Goal: Task Accomplishment & Management: Manage account settings

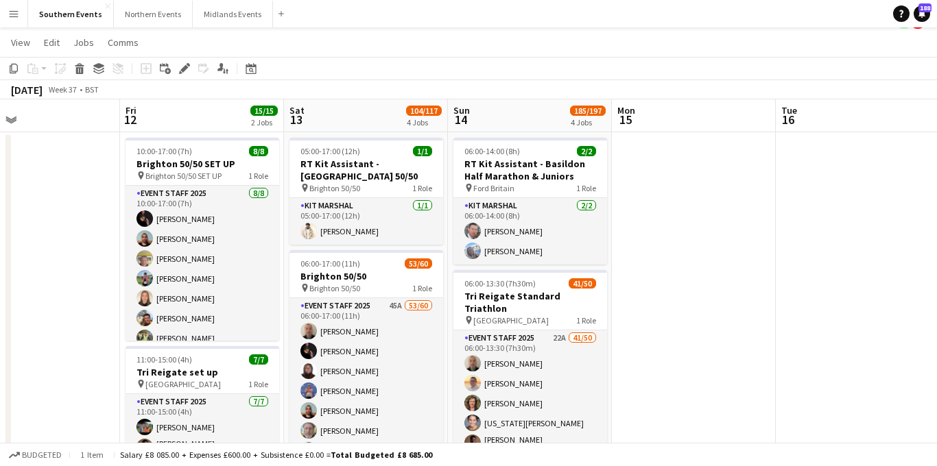
scroll to position [23, 0]
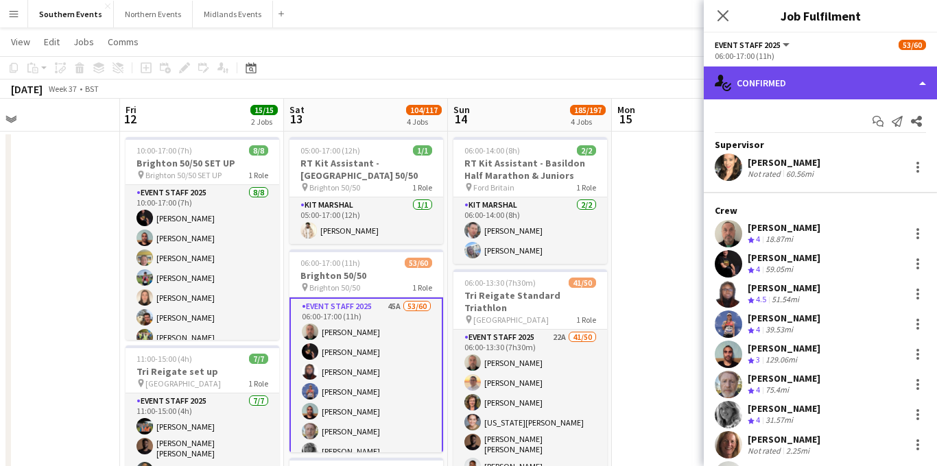
click at [826, 88] on div "single-neutral-actions-check-2 Confirmed" at bounding box center [820, 83] width 233 height 33
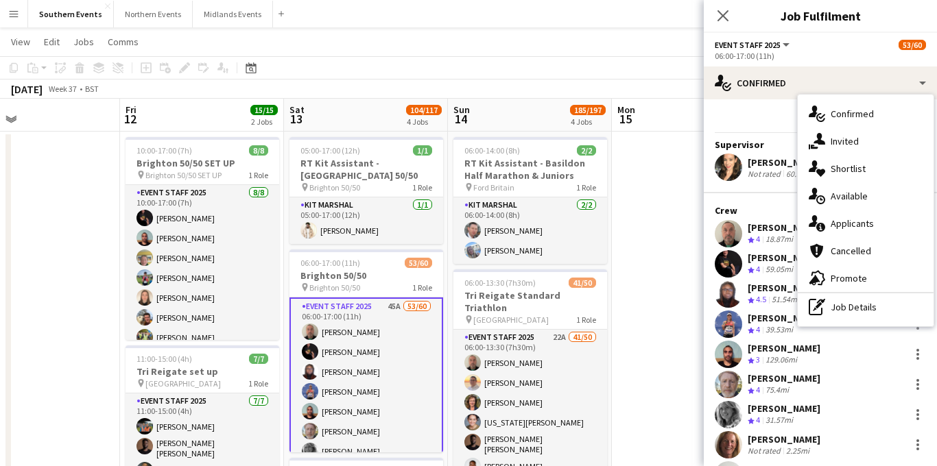
click at [847, 224] on span "Applicants" at bounding box center [852, 223] width 43 height 12
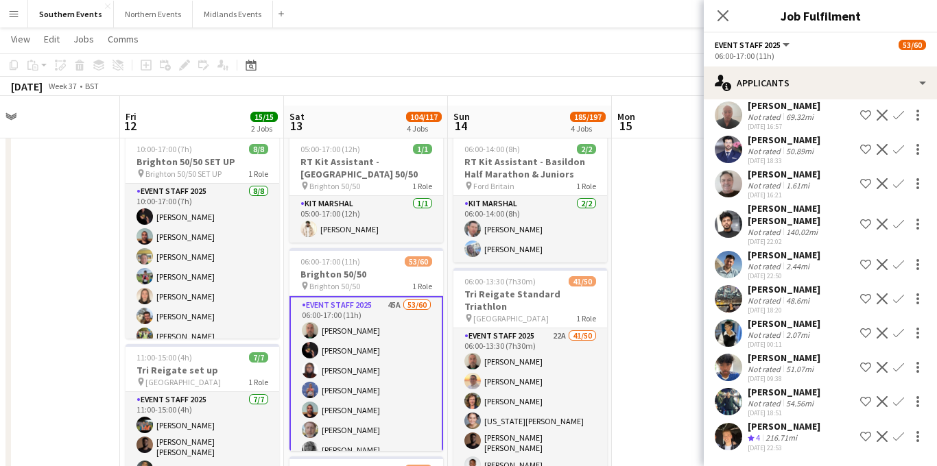
scroll to position [58, 0]
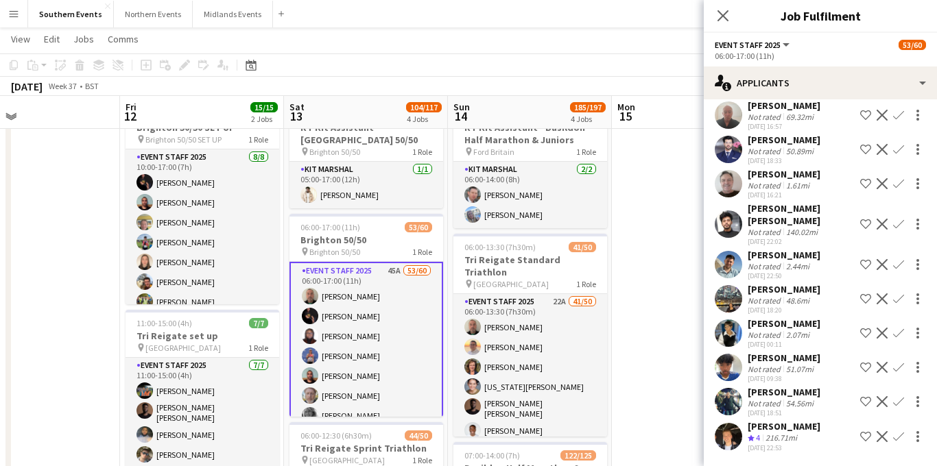
click at [816, 434] on div "[PERSON_NAME] Crew rating 4 216.71mi [DATE] 22:53 Shortlist crew Decline Confirm" at bounding box center [820, 436] width 233 height 33
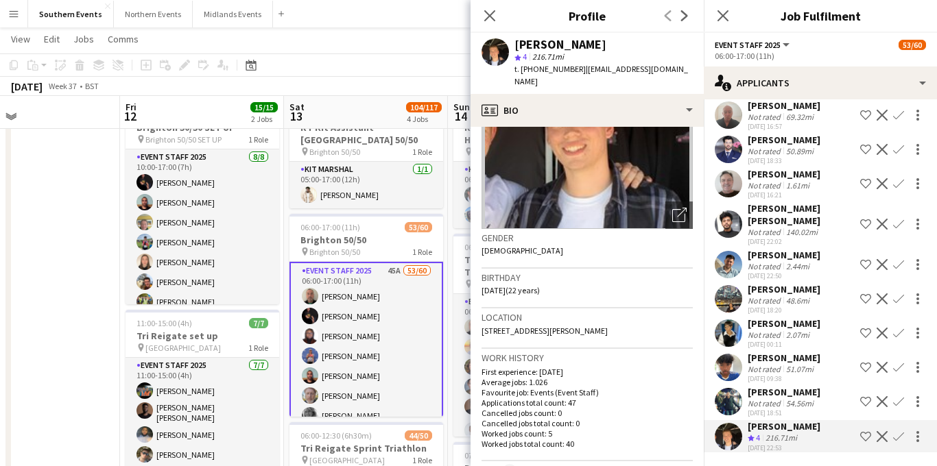
scroll to position [115, 0]
click at [896, 437] on app-icon "Confirm" at bounding box center [898, 436] width 11 height 11
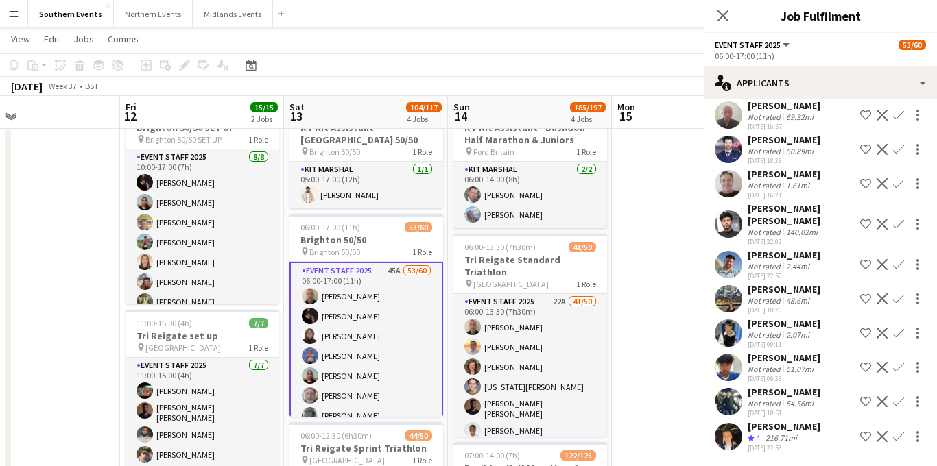
scroll to position [1030, 0]
click at [893, 439] on app-icon "Confirm" at bounding box center [898, 436] width 11 height 11
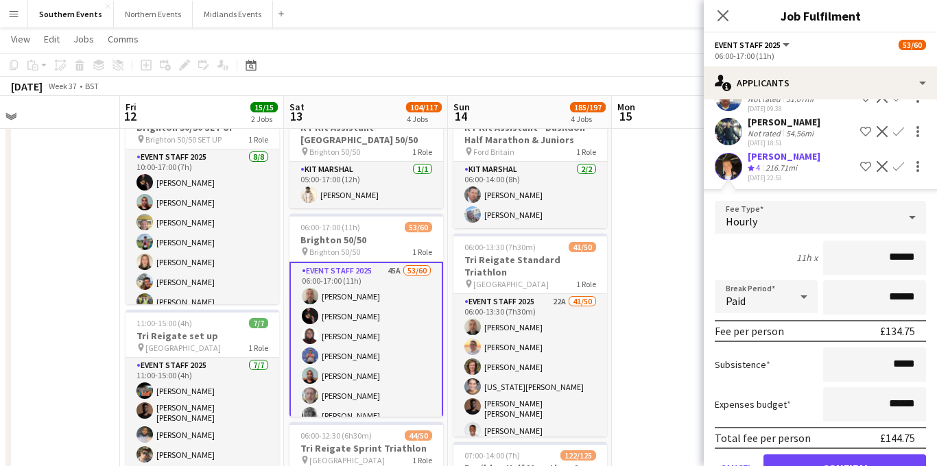
scroll to position [1342, 0]
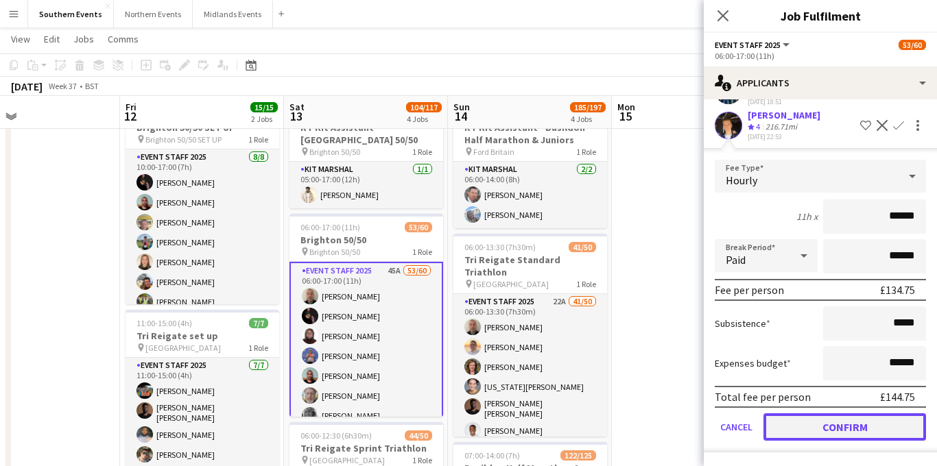
click at [810, 429] on button "Confirm" at bounding box center [844, 427] width 163 height 27
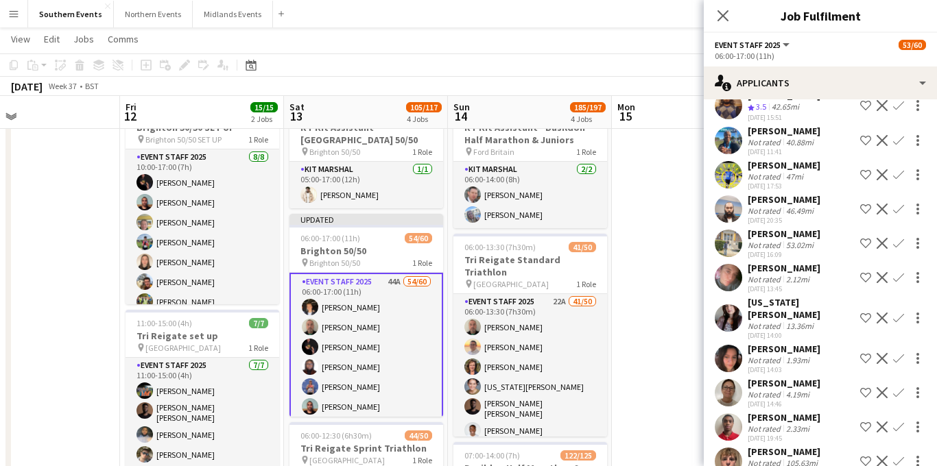
scroll to position [0, 0]
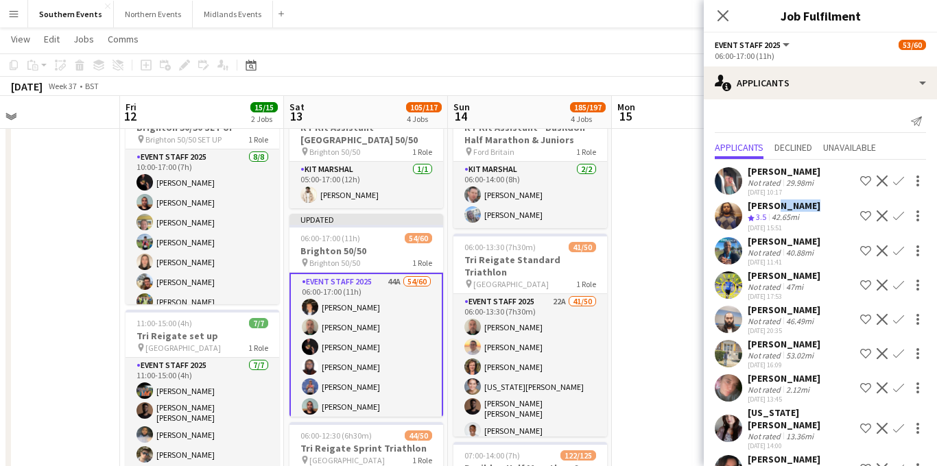
drag, startPoint x: 805, startPoint y: 206, endPoint x: 771, endPoint y: 206, distance: 34.3
click at [771, 206] on div "[PERSON_NAME] Crew rating 3.5 42.65mi [DATE] 15:51 Shortlist crew Decline Confi…" at bounding box center [820, 216] width 233 height 33
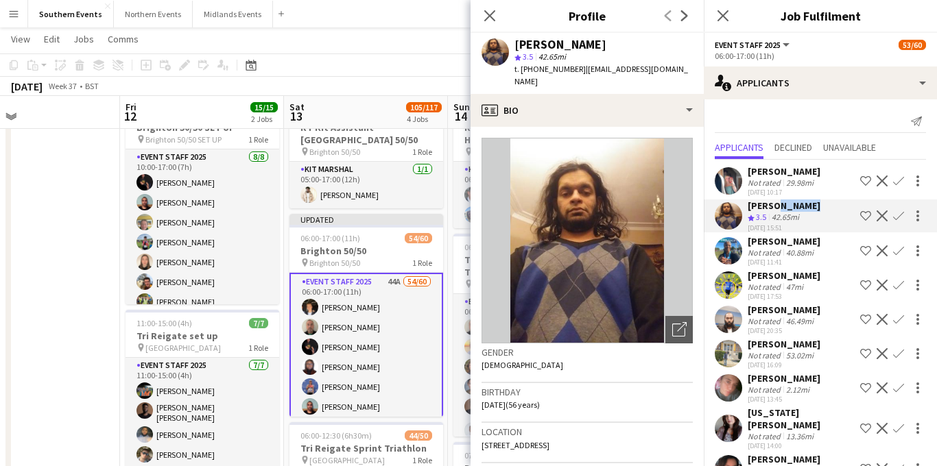
click at [898, 217] on app-icon "Confirm" at bounding box center [898, 216] width 11 height 11
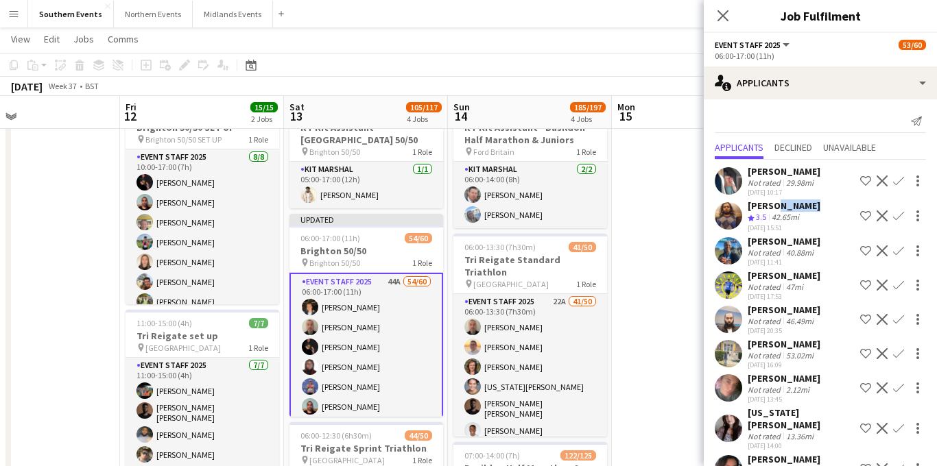
click at [899, 219] on app-icon "Confirm" at bounding box center [898, 216] width 11 height 11
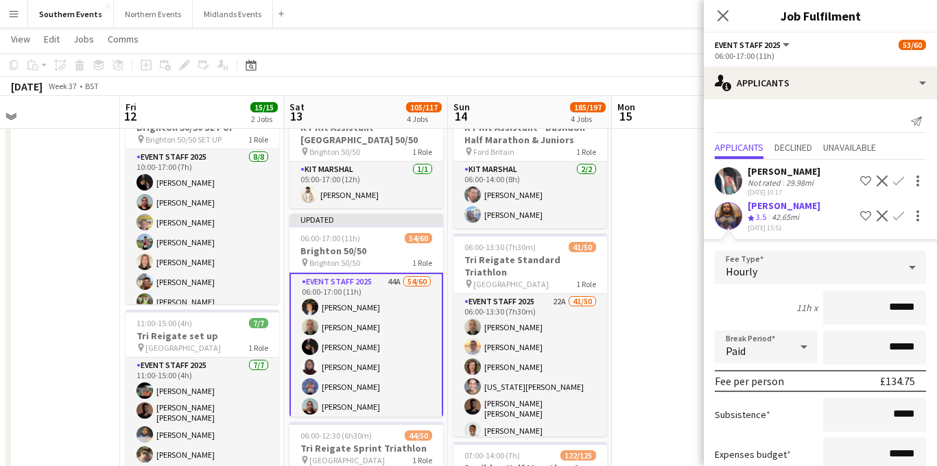
scroll to position [231, 0]
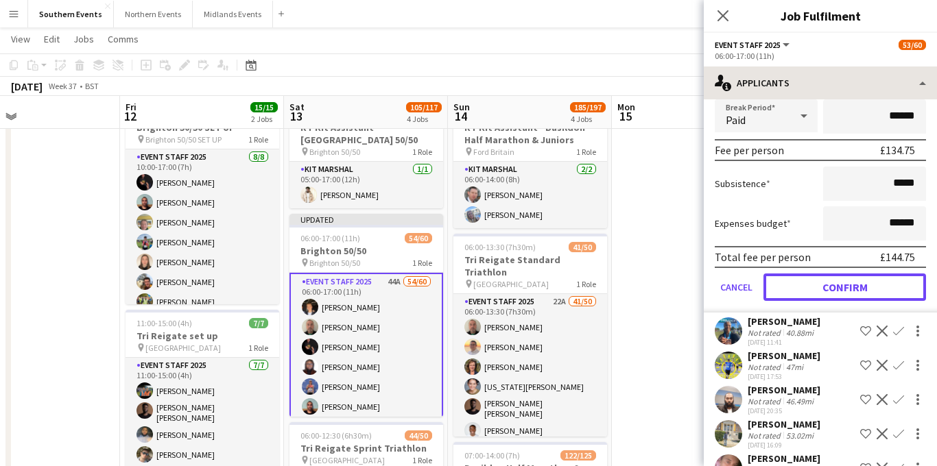
click at [820, 290] on button "Confirm" at bounding box center [844, 287] width 163 height 27
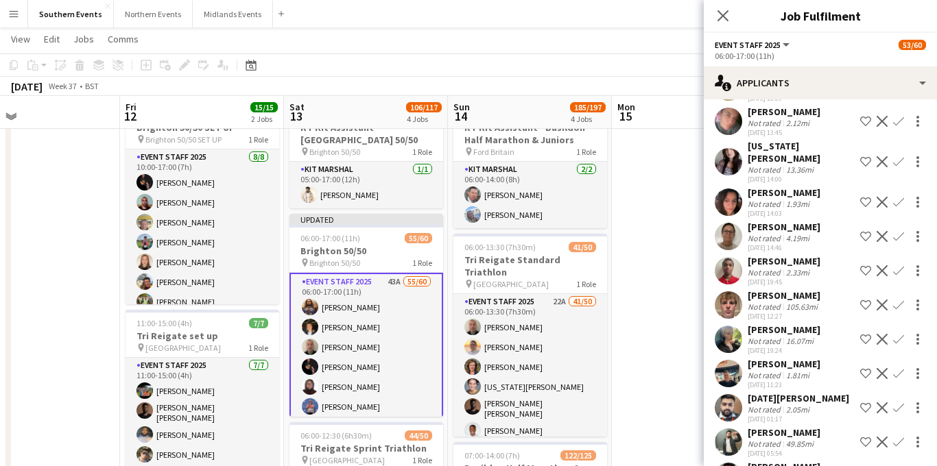
scroll to position [0, 0]
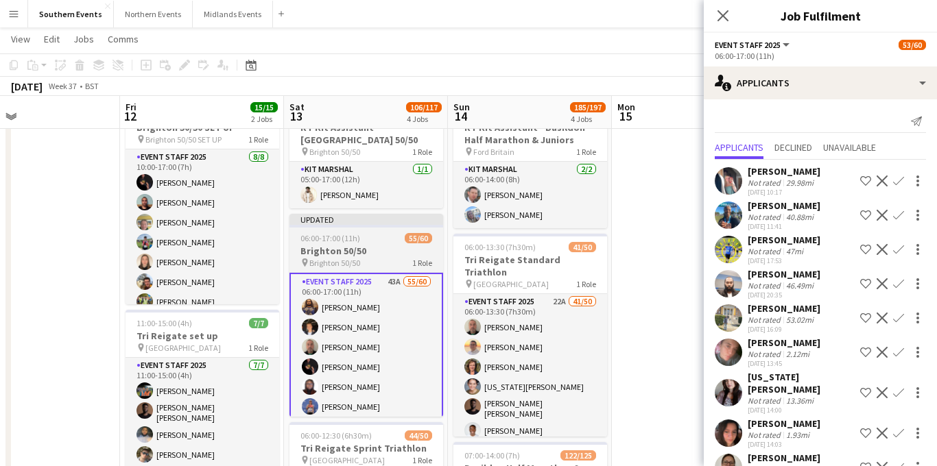
click at [723, 16] on icon at bounding box center [722, 15] width 11 height 11
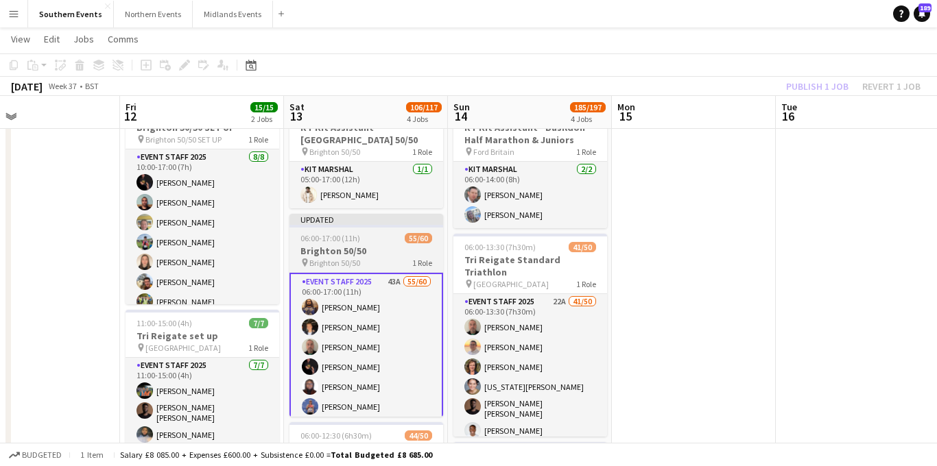
click at [376, 245] on h3 "Brighton 50/50" at bounding box center [366, 251] width 154 height 12
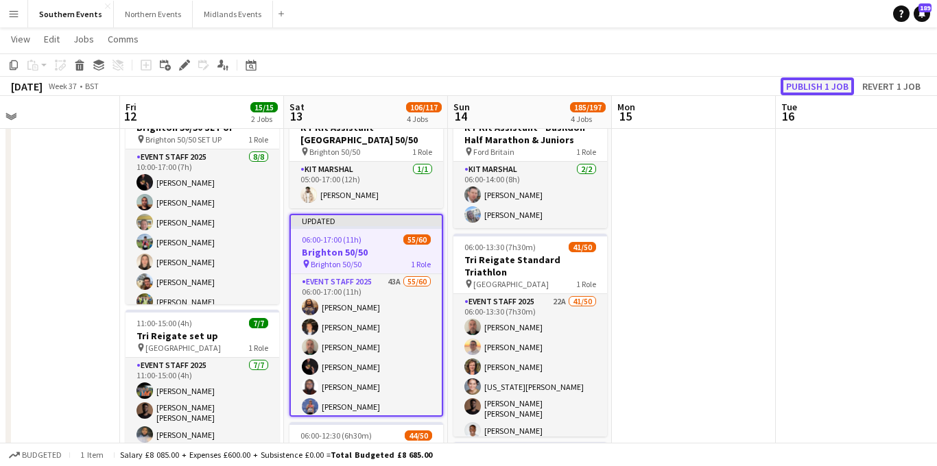
click at [821, 83] on button "Publish 1 job" at bounding box center [817, 87] width 73 height 18
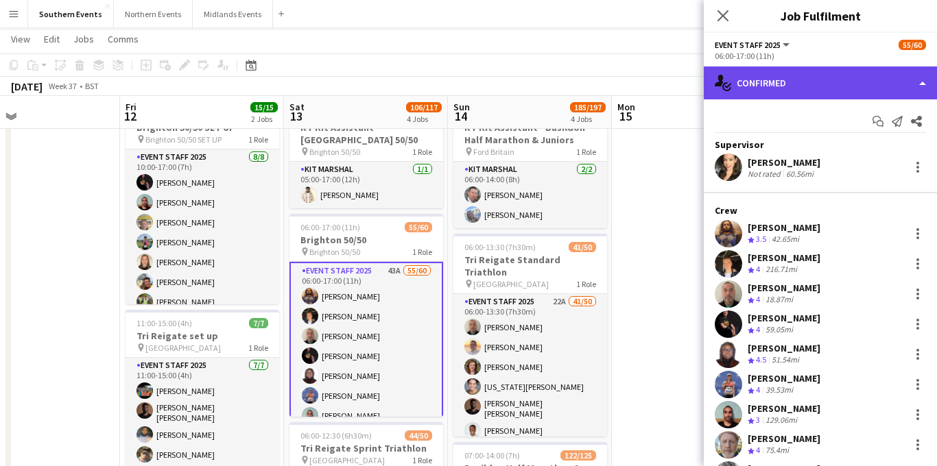
click at [846, 71] on div "single-neutral-actions-check-2 Confirmed" at bounding box center [820, 83] width 233 height 33
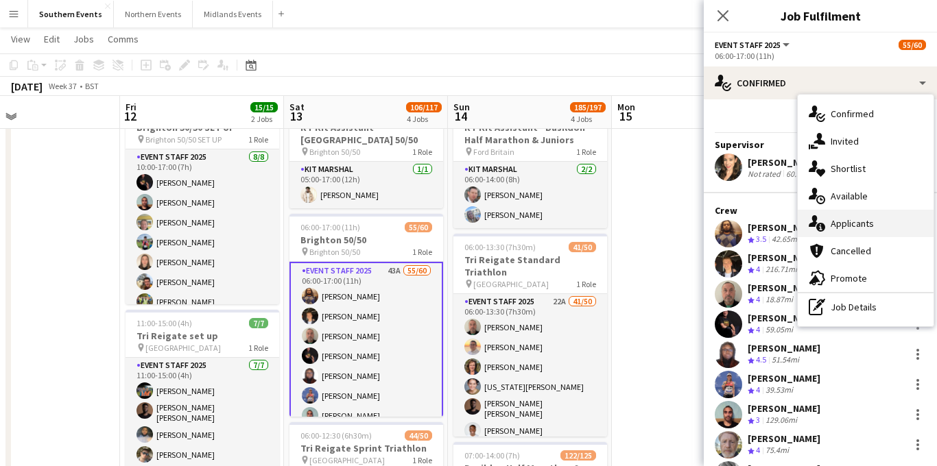
click at [851, 215] on div "single-neutral-actions-information Applicants" at bounding box center [866, 223] width 136 height 27
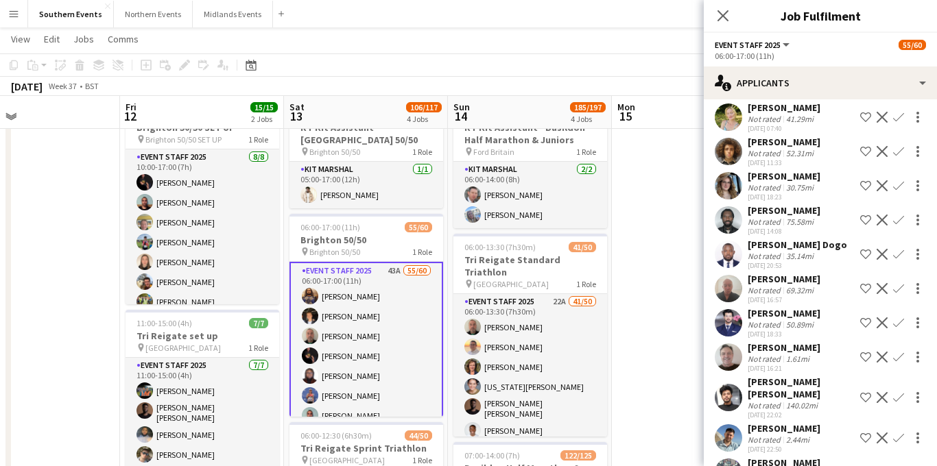
scroll to position [960, 0]
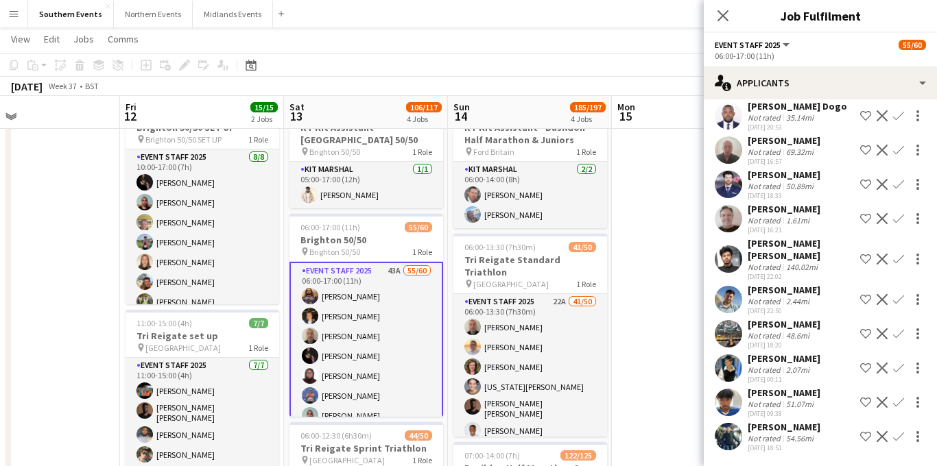
click at [882, 257] on app-icon "Decline" at bounding box center [882, 259] width 11 height 11
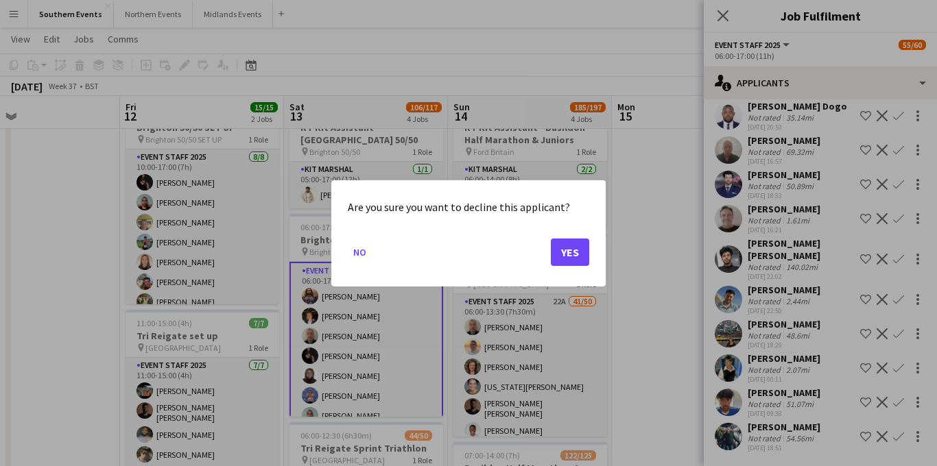
scroll to position [0, 0]
click at [569, 246] on button "Yes" at bounding box center [570, 251] width 38 height 27
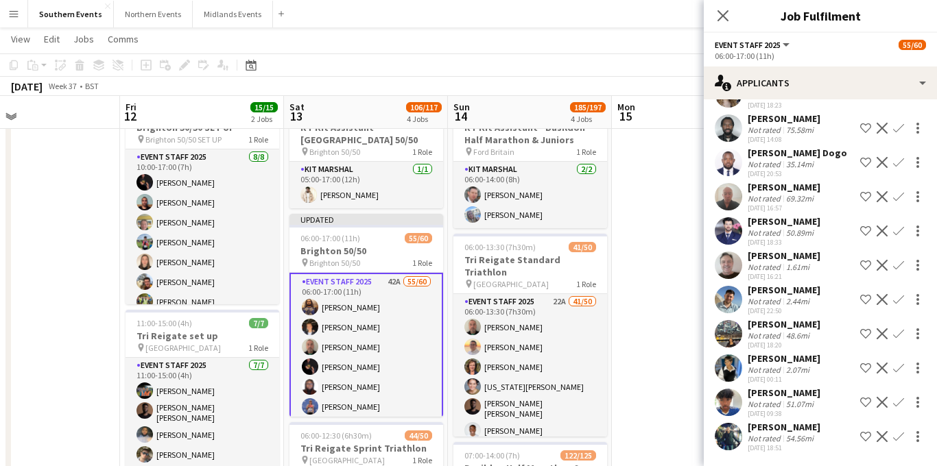
scroll to position [905, 0]
drag, startPoint x: 813, startPoint y: 265, endPoint x: 765, endPoint y: 262, distance: 47.5
click at [745, 262] on div "[PERSON_NAME] Not rated 1.61mi [DATE] 16:21 Shortlist crew Decline Confirm" at bounding box center [820, 266] width 233 height 32
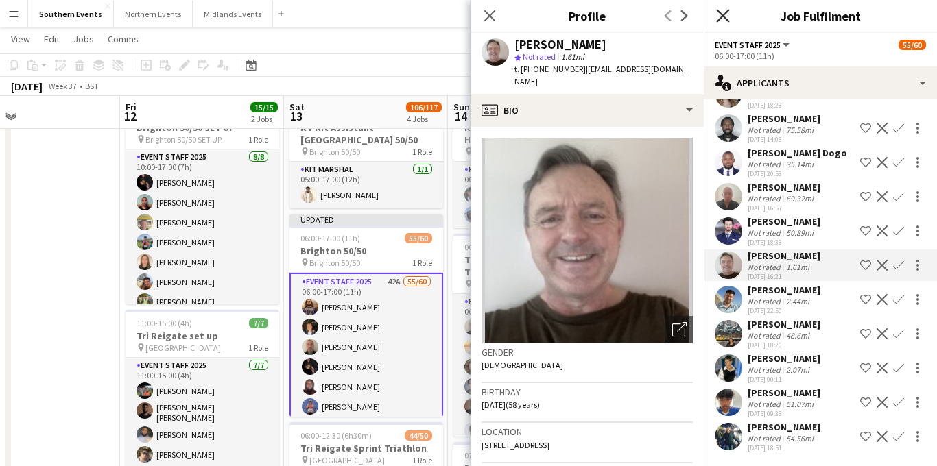
click at [727, 16] on icon "Close pop-in" at bounding box center [722, 15] width 13 height 13
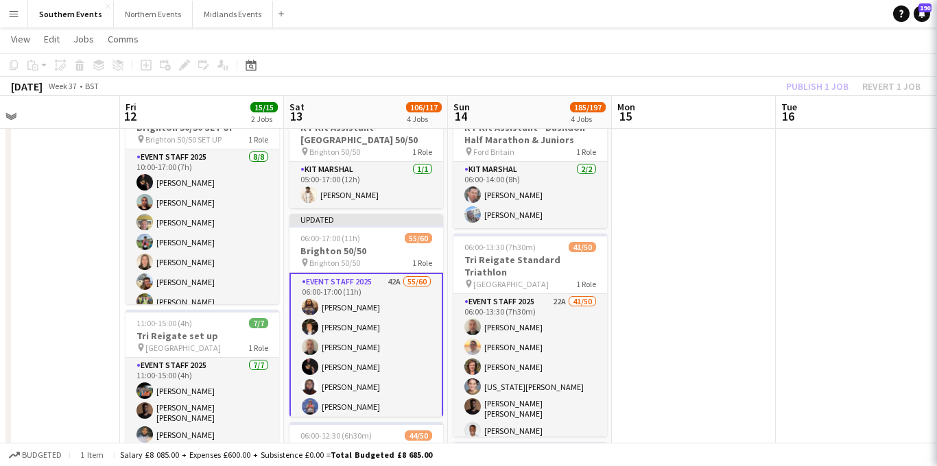
scroll to position [0, 0]
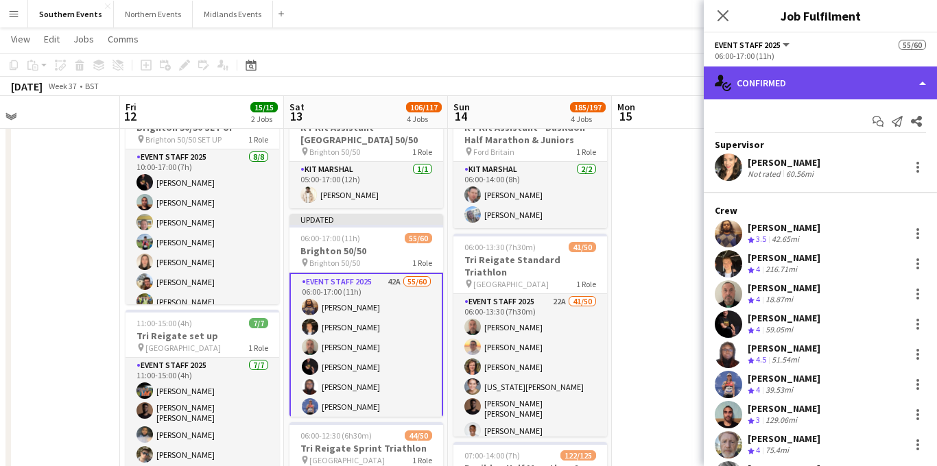
click at [841, 82] on div "single-neutral-actions-check-2 Confirmed" at bounding box center [820, 83] width 233 height 33
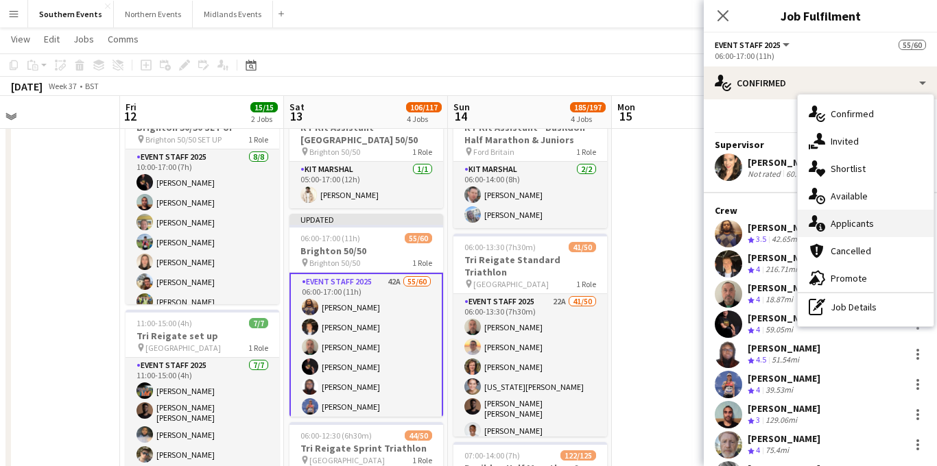
click at [862, 222] on span "Applicants" at bounding box center [852, 223] width 43 height 12
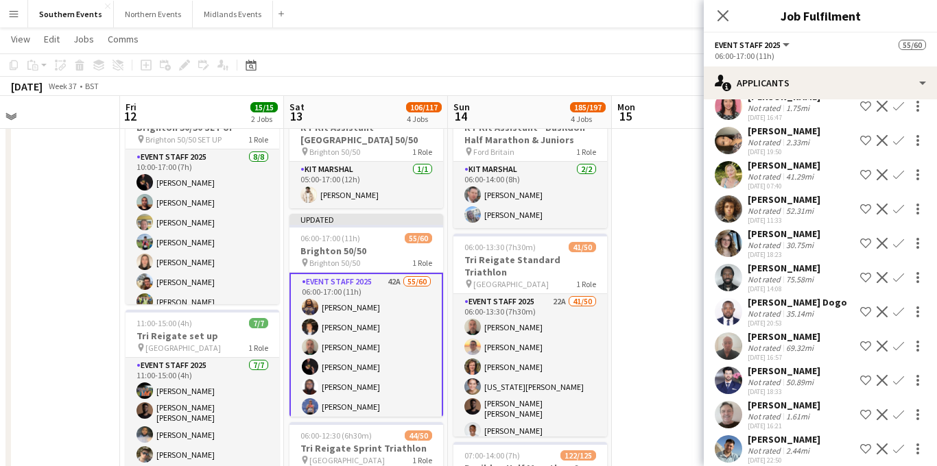
scroll to position [913, 0]
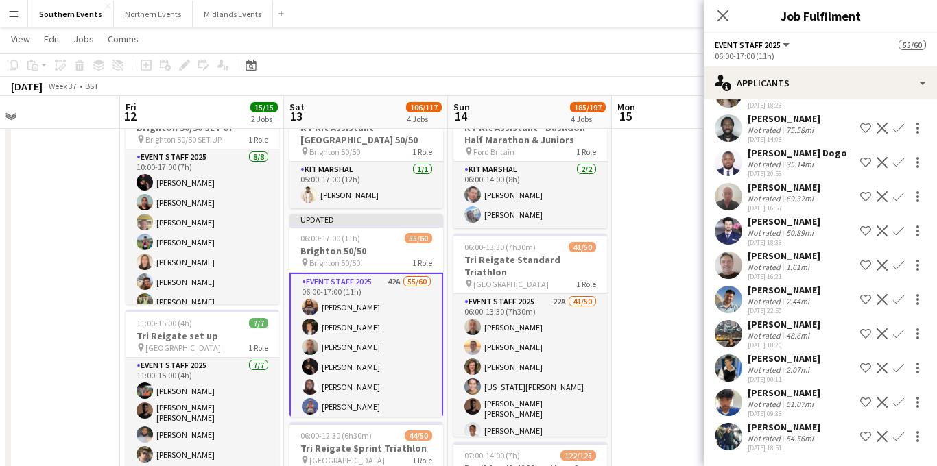
drag, startPoint x: 811, startPoint y: 255, endPoint x: 750, endPoint y: 256, distance: 61.1
click at [750, 256] on div "[PERSON_NAME]" at bounding box center [784, 256] width 73 height 12
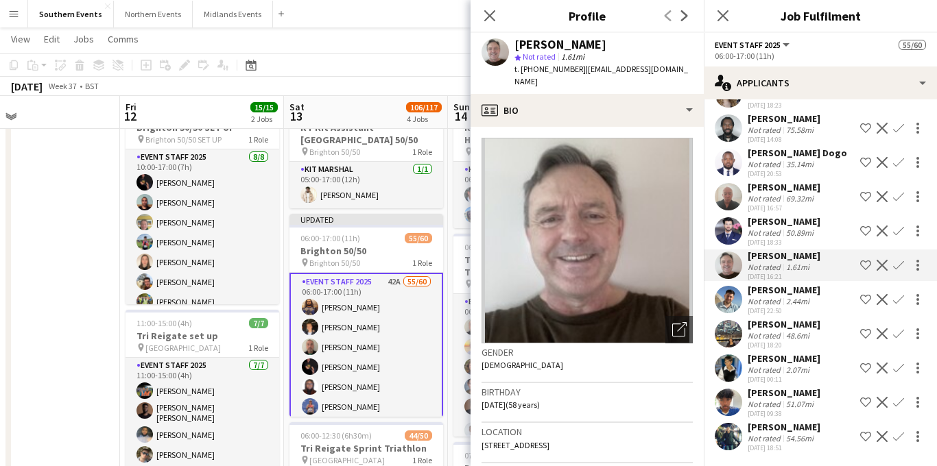
copy div "[PERSON_NAME]"
click at [900, 266] on app-icon "Confirm" at bounding box center [898, 265] width 11 height 11
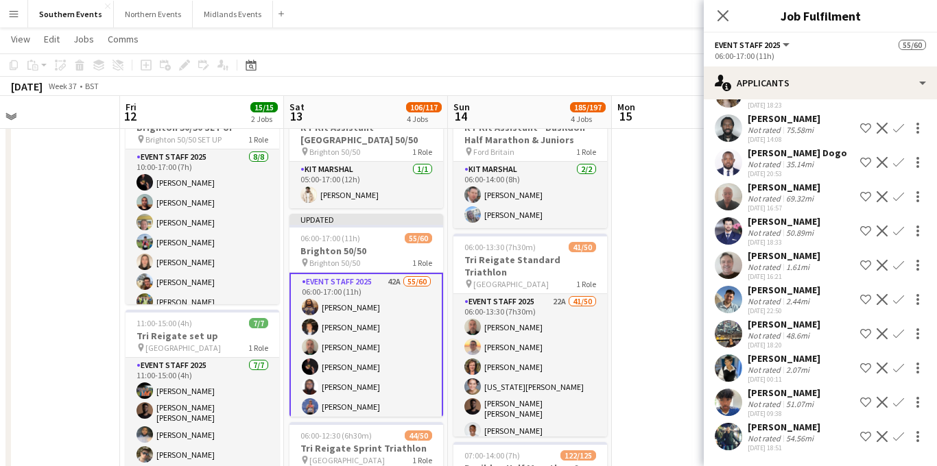
click at [898, 266] on app-icon "Confirm" at bounding box center [898, 265] width 11 height 11
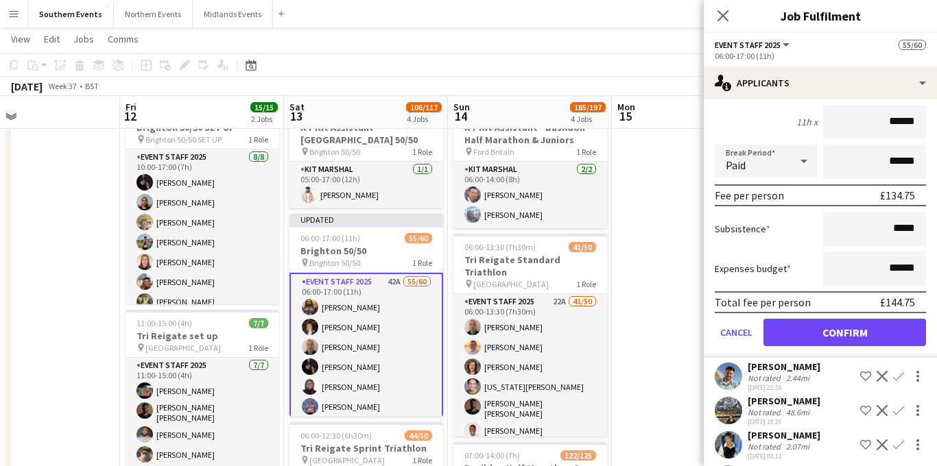
scroll to position [1139, 0]
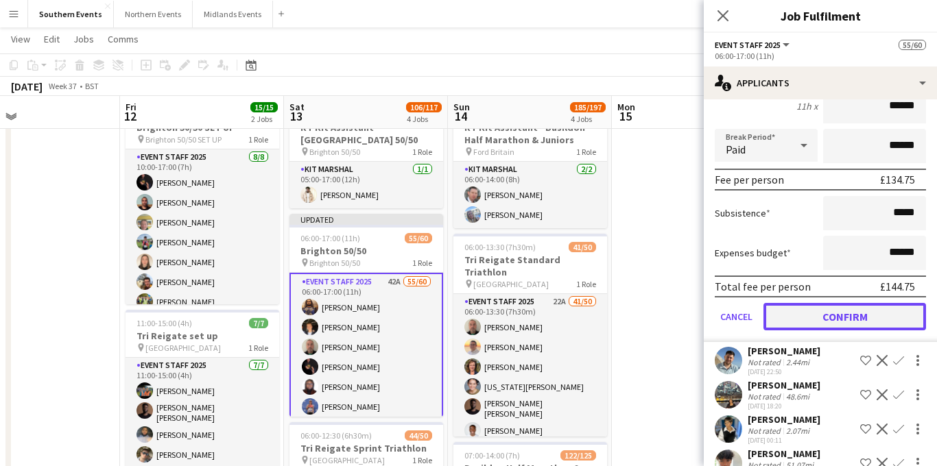
click at [818, 331] on button "Confirm" at bounding box center [844, 316] width 163 height 27
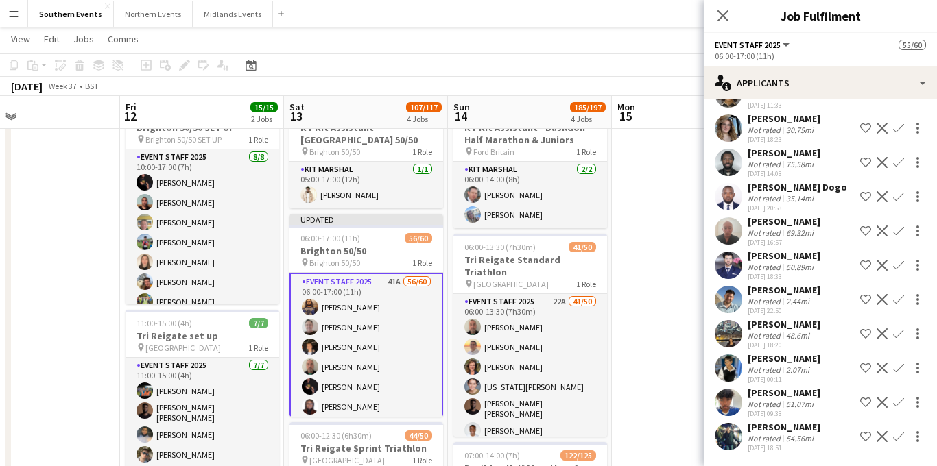
scroll to position [876, 0]
click at [899, 302] on app-icon "Confirm" at bounding box center [898, 299] width 11 height 11
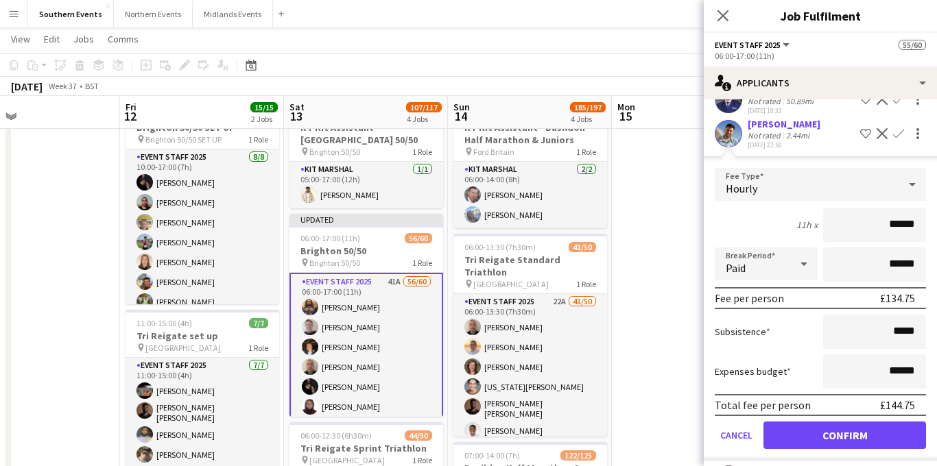
scroll to position [1035, 0]
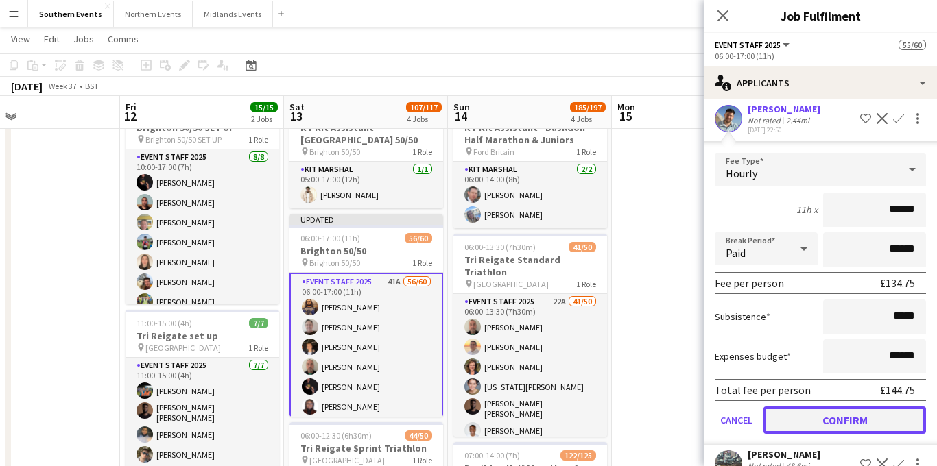
click at [813, 434] on button "Confirm" at bounding box center [844, 420] width 163 height 27
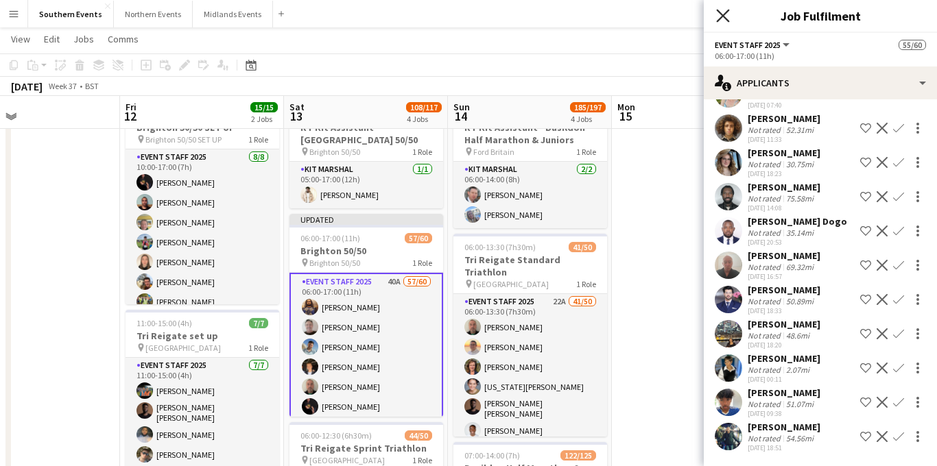
scroll to position [844, 0]
click at [723, 13] on icon "Close pop-in" at bounding box center [722, 15] width 13 height 13
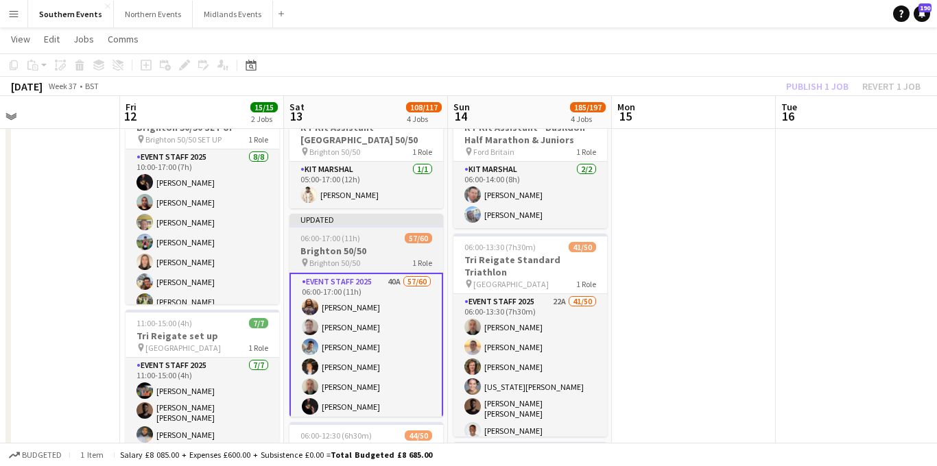
click at [355, 237] on span "06:00-17:00 (11h)" at bounding box center [330, 238] width 60 height 10
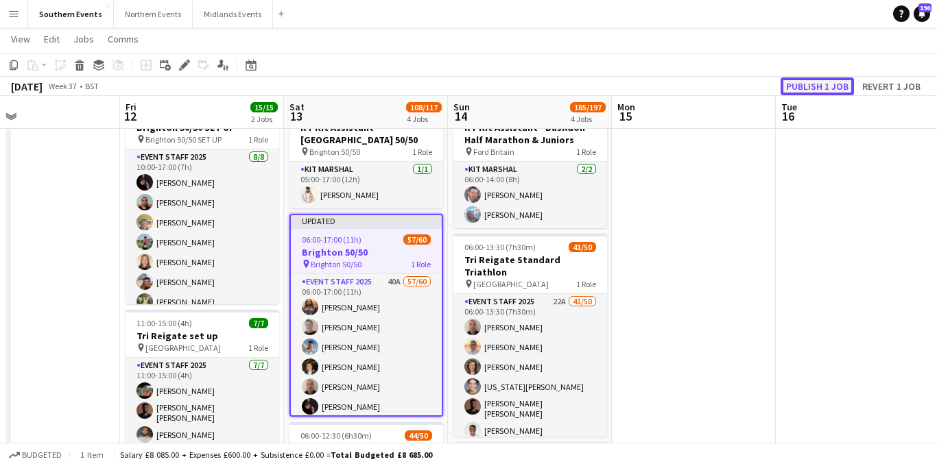
click at [811, 84] on button "Publish 1 job" at bounding box center [817, 87] width 73 height 18
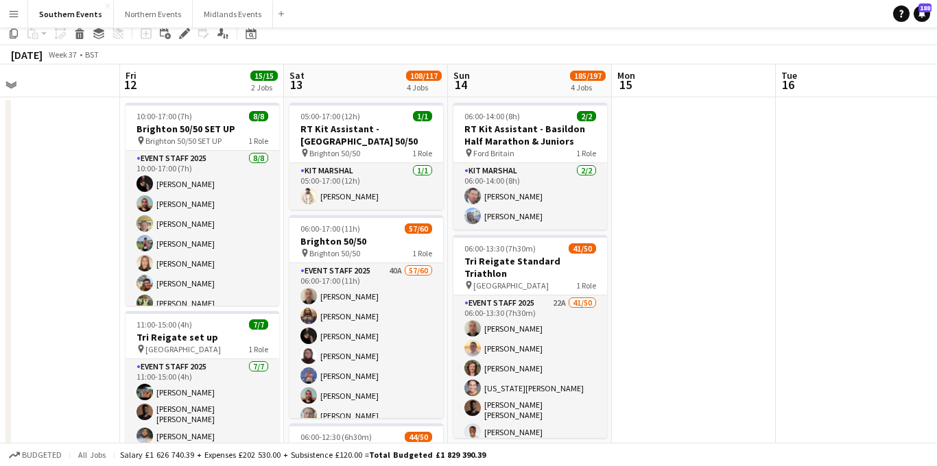
scroll to position [0, 0]
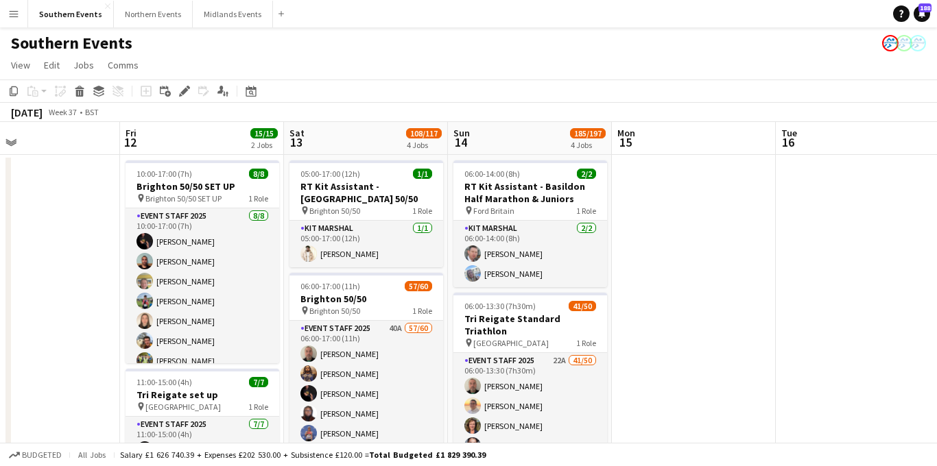
click at [19, 12] on app-icon "Menu" at bounding box center [13, 13] width 11 height 11
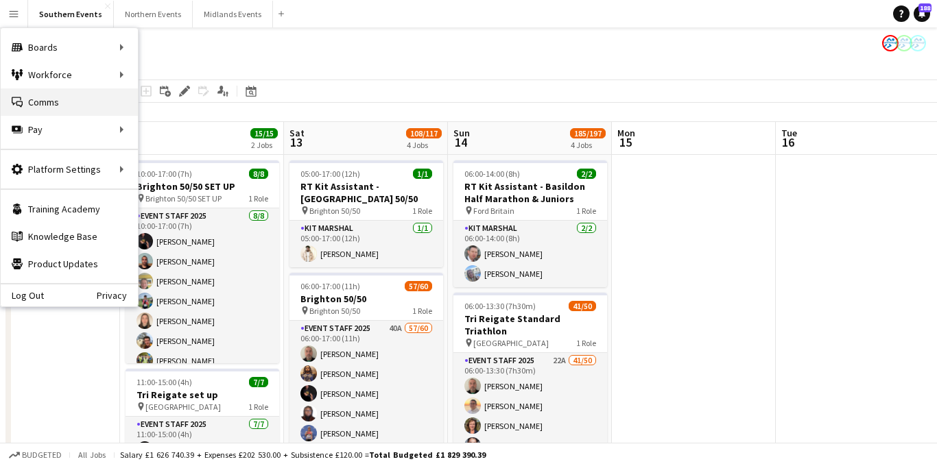
click at [71, 95] on link "Comms Comms" at bounding box center [69, 101] width 137 height 27
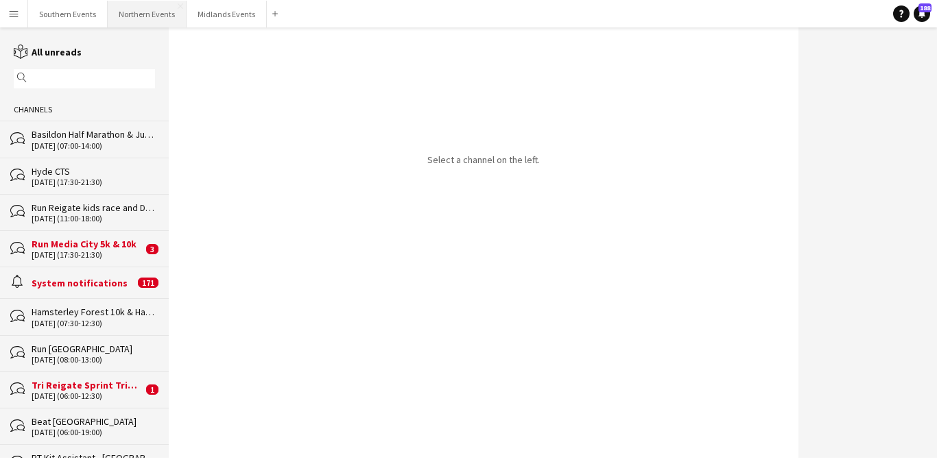
click at [154, 16] on button "Northern Events Close" at bounding box center [147, 14] width 79 height 27
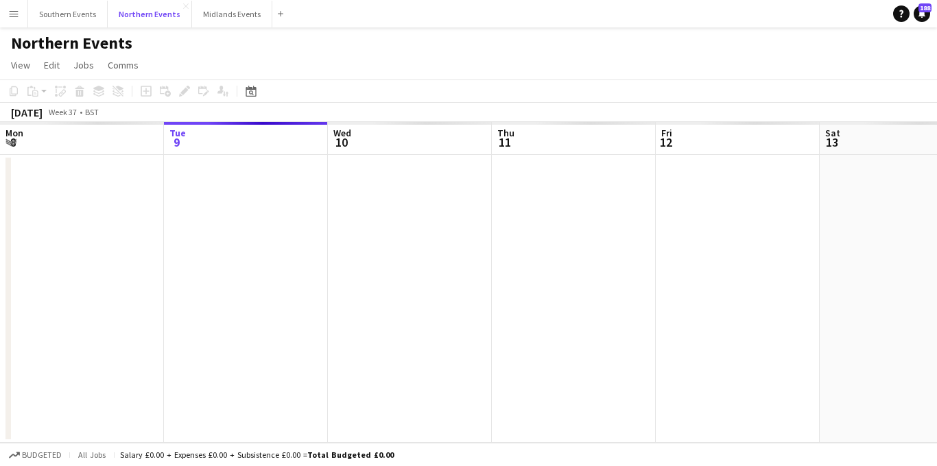
scroll to position [0, 328]
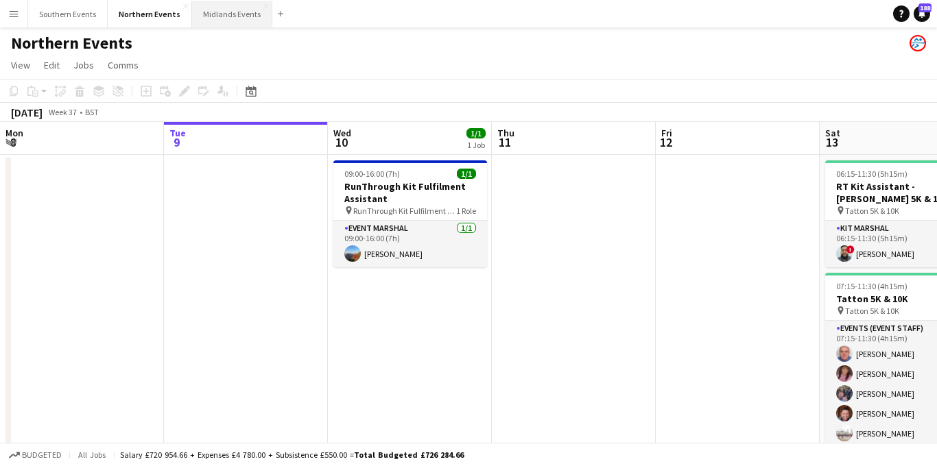
click at [215, 16] on button "Midlands Events Close" at bounding box center [232, 14] width 80 height 27
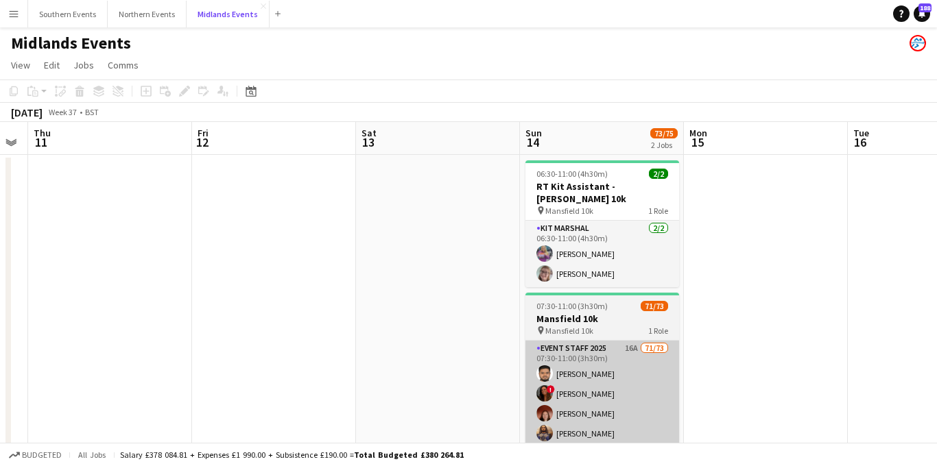
scroll to position [0, 496]
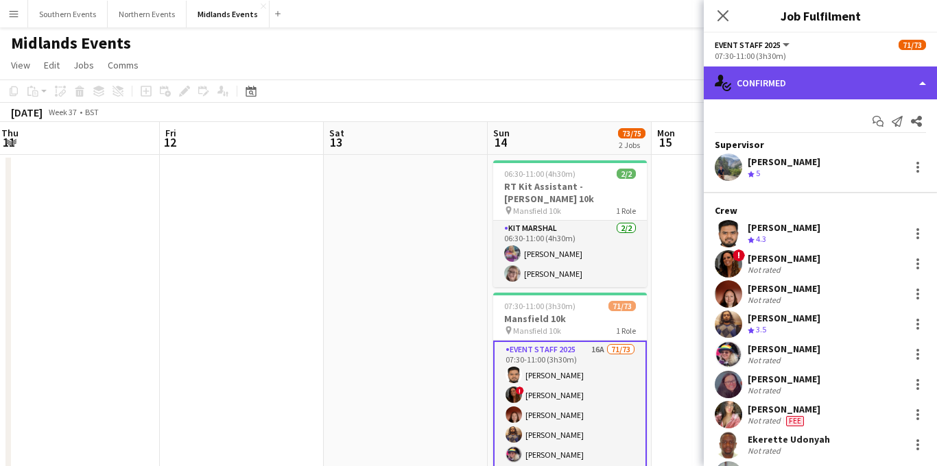
click at [831, 86] on div "single-neutral-actions-check-2 Confirmed" at bounding box center [820, 83] width 233 height 33
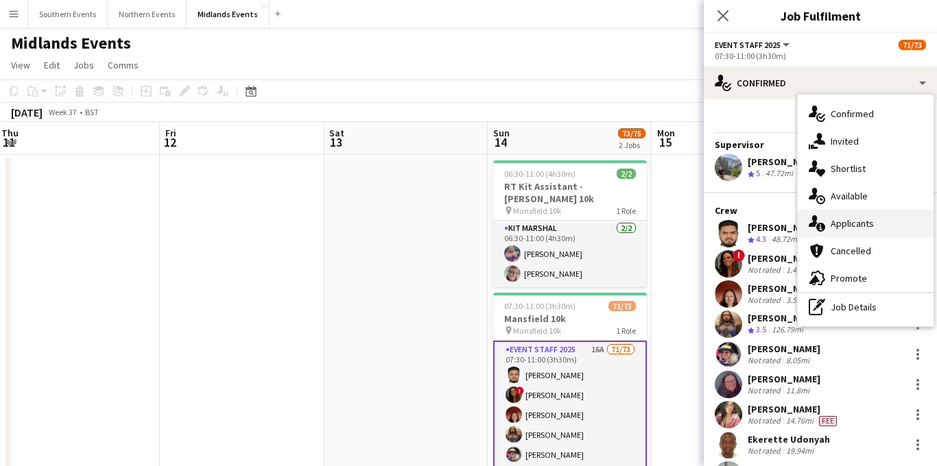
click at [854, 228] on span "Applicants" at bounding box center [852, 223] width 43 height 12
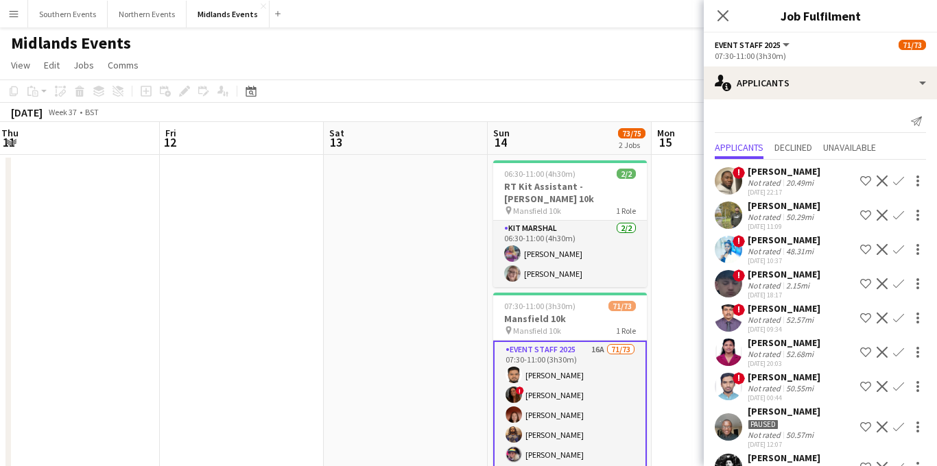
scroll to position [134, 0]
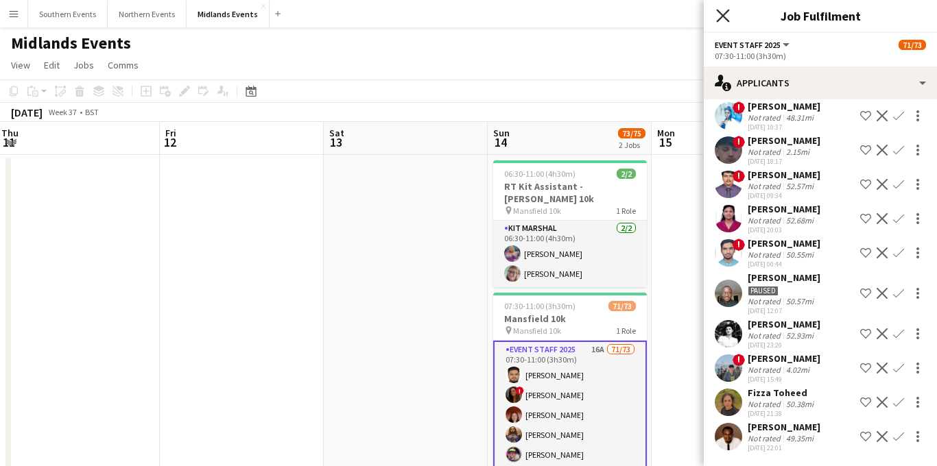
click at [717, 21] on icon at bounding box center [722, 15] width 13 height 13
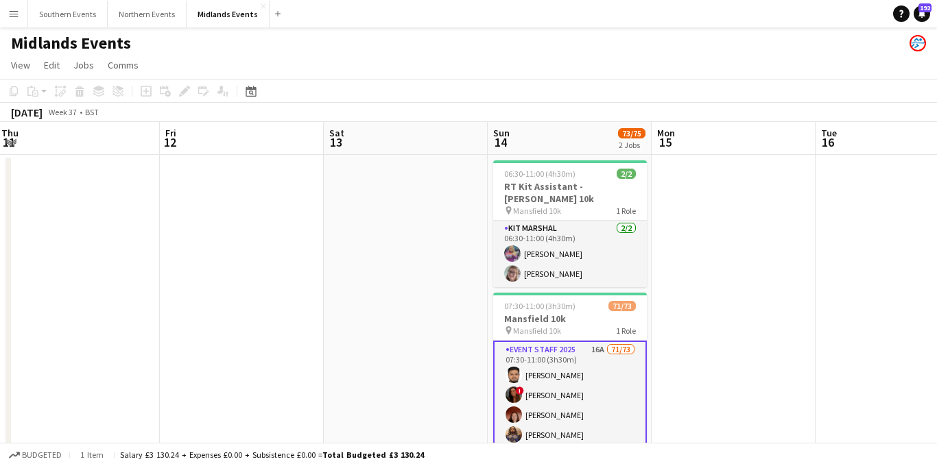
click at [9, 10] on app-icon "Menu" at bounding box center [13, 13] width 11 height 11
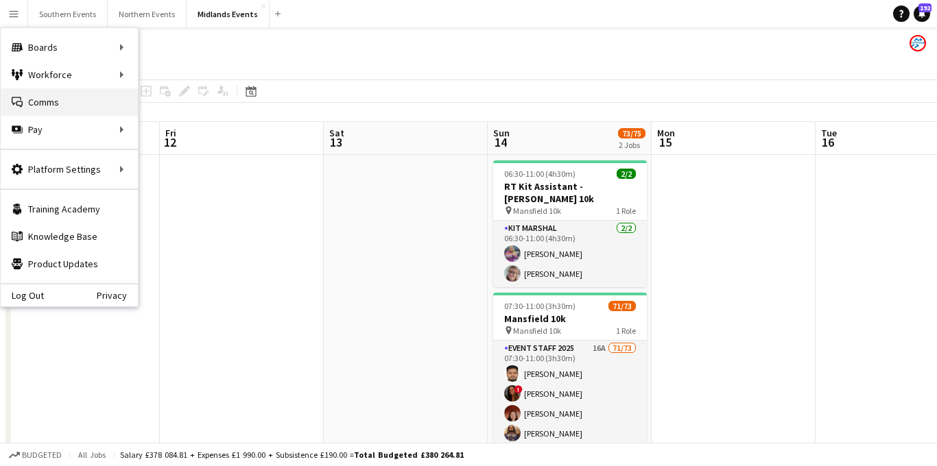
click at [69, 94] on link "Comms Comms" at bounding box center [69, 101] width 137 height 27
